Goal: Find specific page/section: Find specific page/section

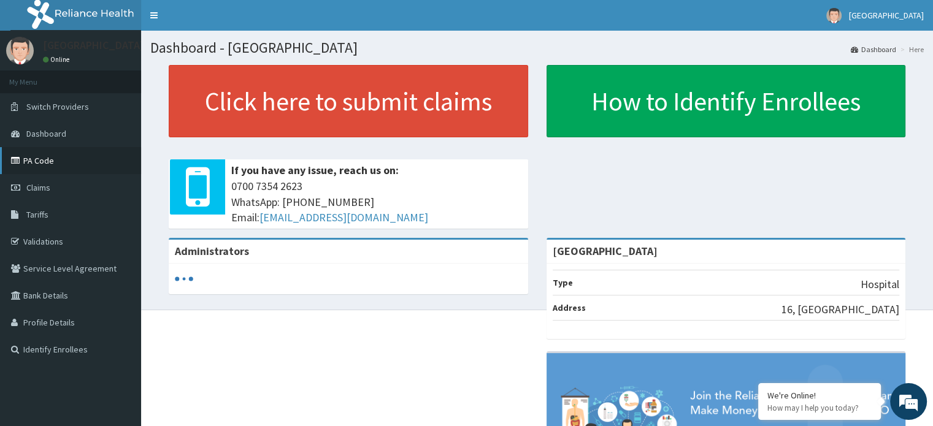
click at [53, 154] on link "PA Code" at bounding box center [70, 160] width 141 height 27
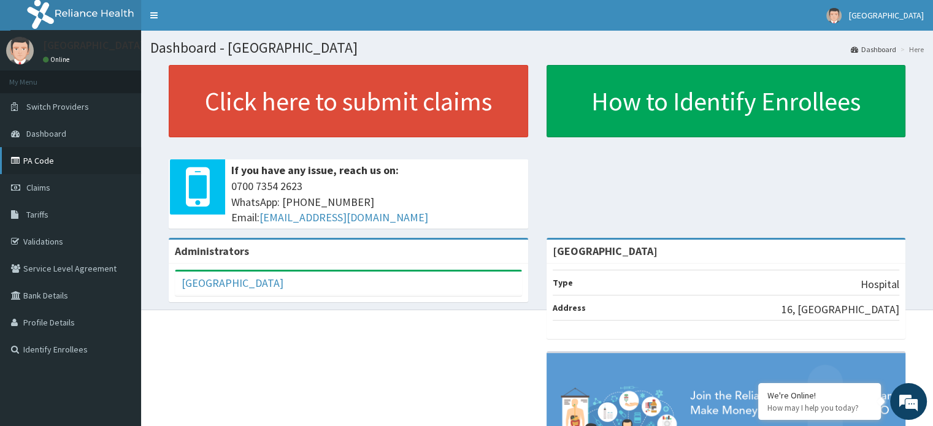
click at [40, 153] on link "PA Code" at bounding box center [70, 160] width 141 height 27
